Goal: Task Accomplishment & Management: Use online tool/utility

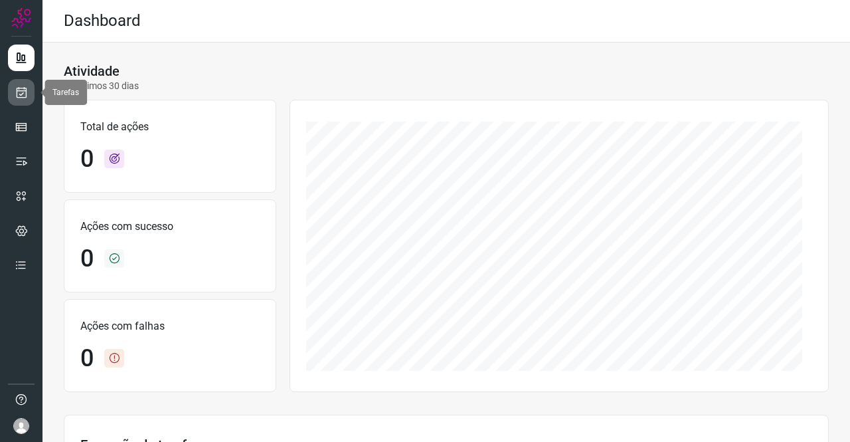
click at [13, 92] on link at bounding box center [21, 92] width 27 height 27
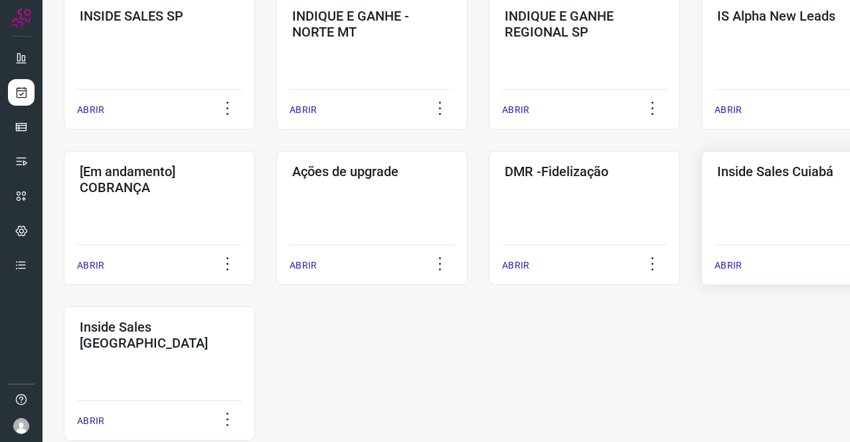
scroll to position [531, 0]
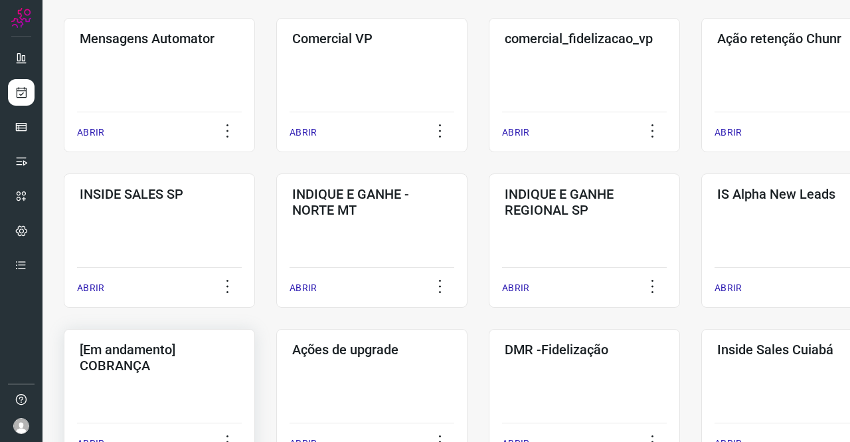
click at [222, 353] on h3 "[Em andamento] COBRANÇA" at bounding box center [159, 357] width 159 height 32
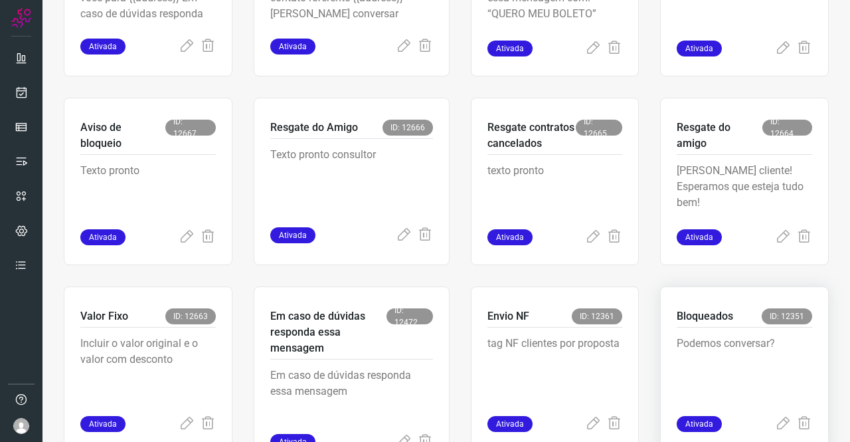
scroll to position [518, 0]
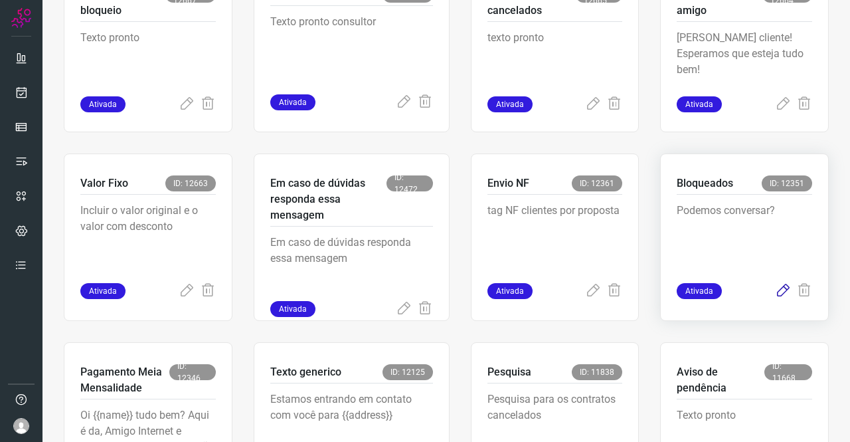
click at [775, 290] on icon at bounding box center [783, 291] width 16 height 16
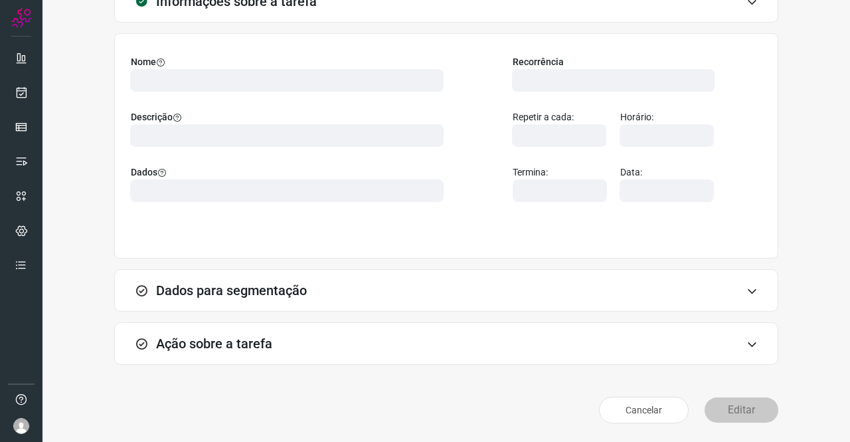
scroll to position [76, 0]
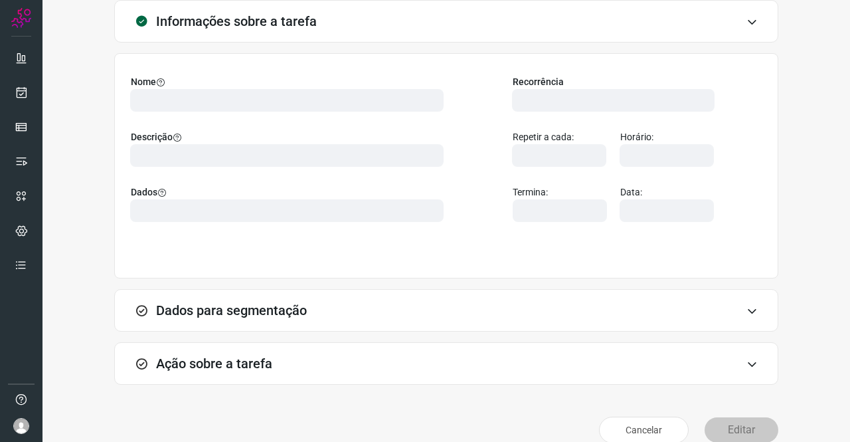
type input "569901"
type input "420621"
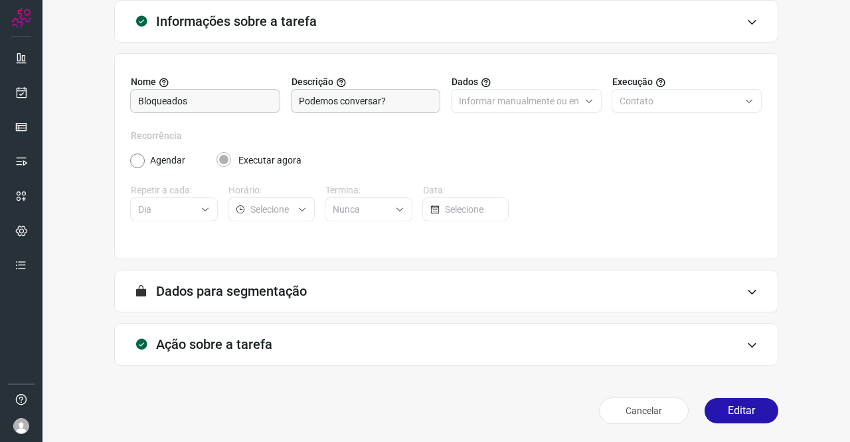
click at [257, 333] on div "Ação sobre a tarefa" at bounding box center [446, 344] width 664 height 43
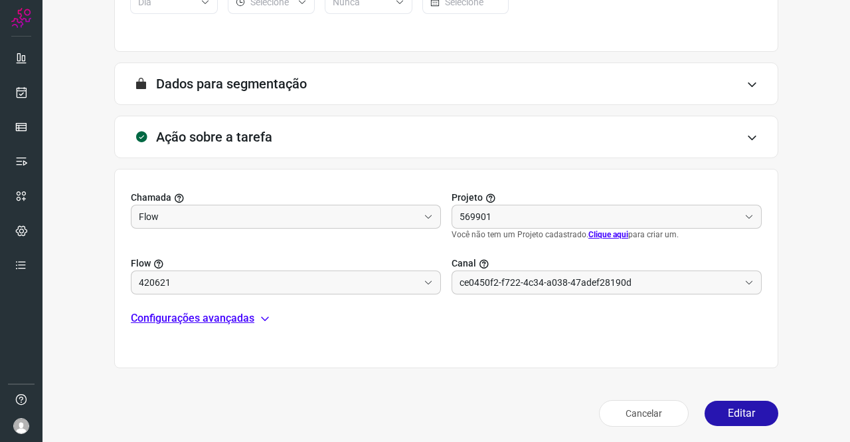
scroll to position [286, 0]
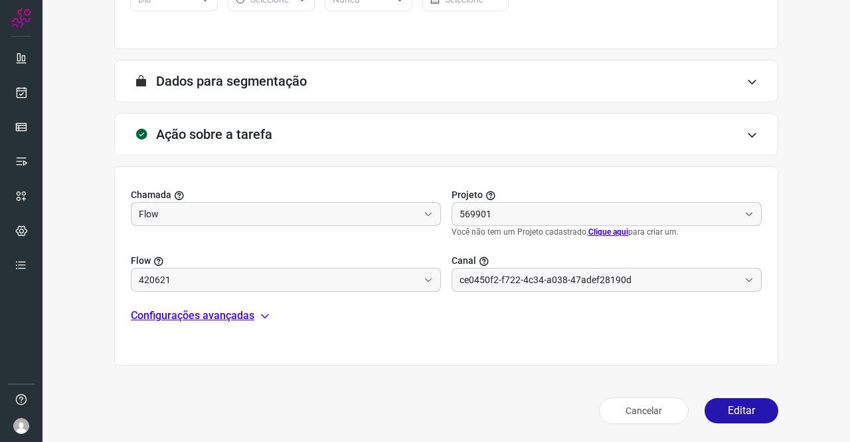
click at [179, 311] on p "Configurações avançadas" at bounding box center [193, 316] width 124 height 16
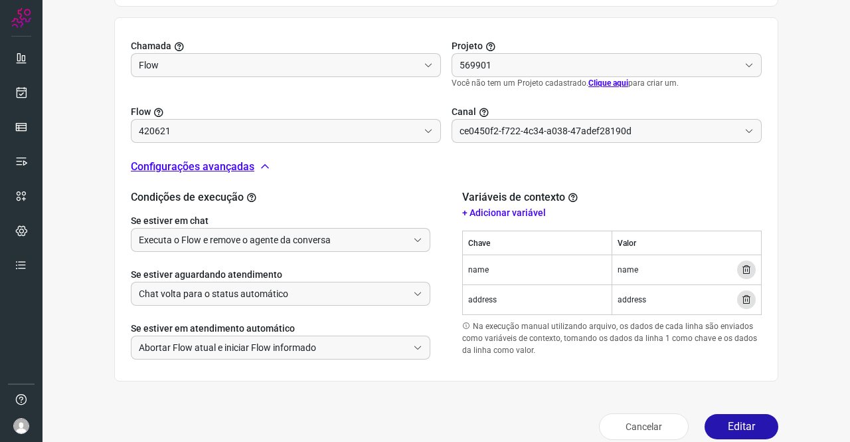
scroll to position [450, 0]
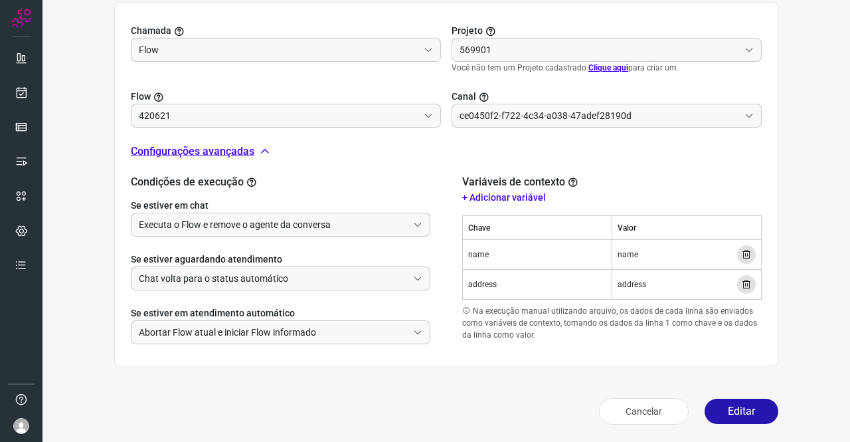
type input "Amigo 0800"
click at [732, 403] on button "Editar" at bounding box center [742, 411] width 74 height 25
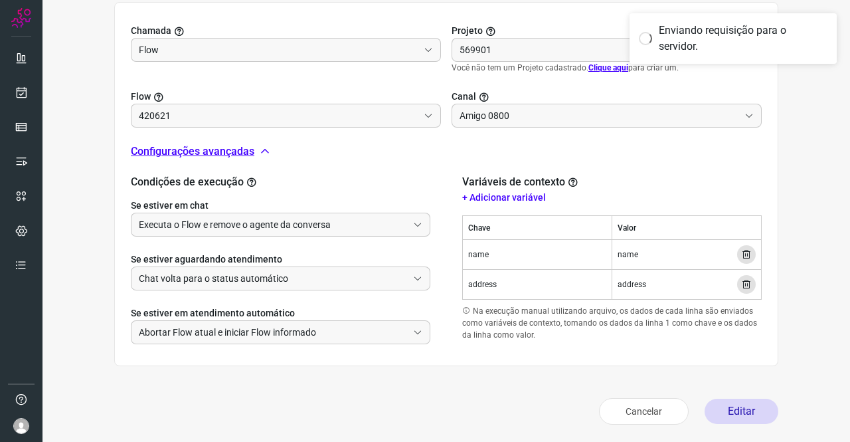
scroll to position [242, 0]
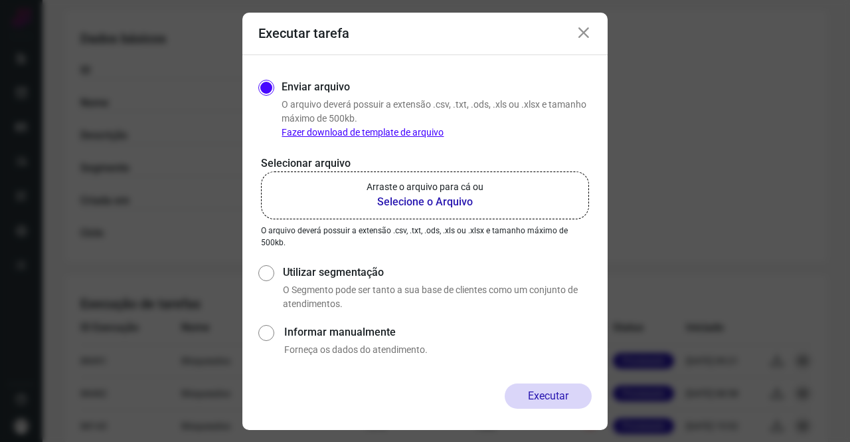
click at [446, 197] on b "Selecione o Arquivo" at bounding box center [425, 202] width 117 height 16
click at [0, 0] on input "Arraste o arquivo para cá ou Selecione o Arquivo" at bounding box center [0, 0] width 0 height 0
click at [375, 203] on b "Selecione o Arquivo" at bounding box center [425, 202] width 117 height 16
click at [0, 0] on input "Arraste o arquivo para cá ou Selecione o Arquivo" at bounding box center [0, 0] width 0 height 0
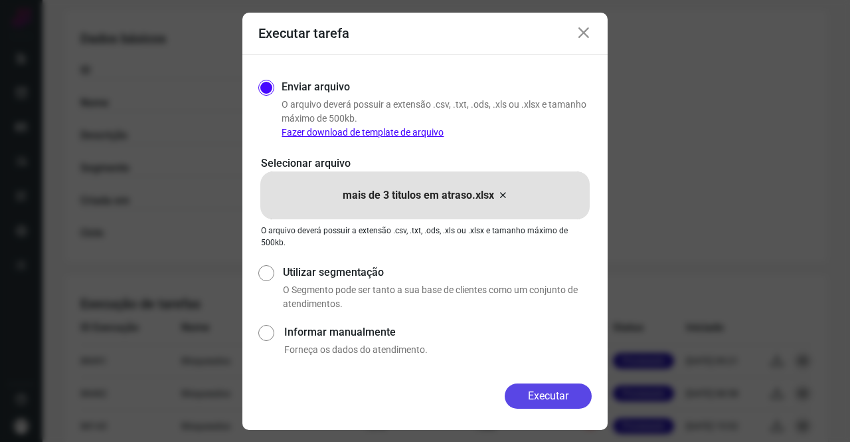
click at [539, 390] on button "Executar" at bounding box center [548, 395] width 87 height 25
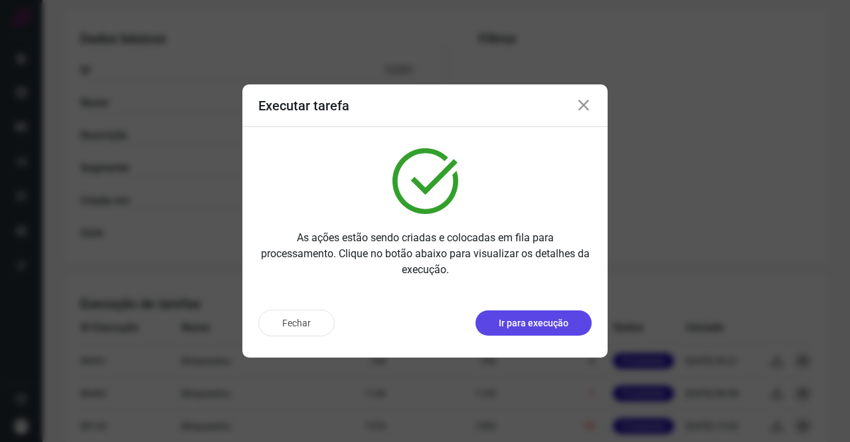
click at [521, 328] on p "Ir para execução" at bounding box center [534, 323] width 70 height 14
